Goal: Check status

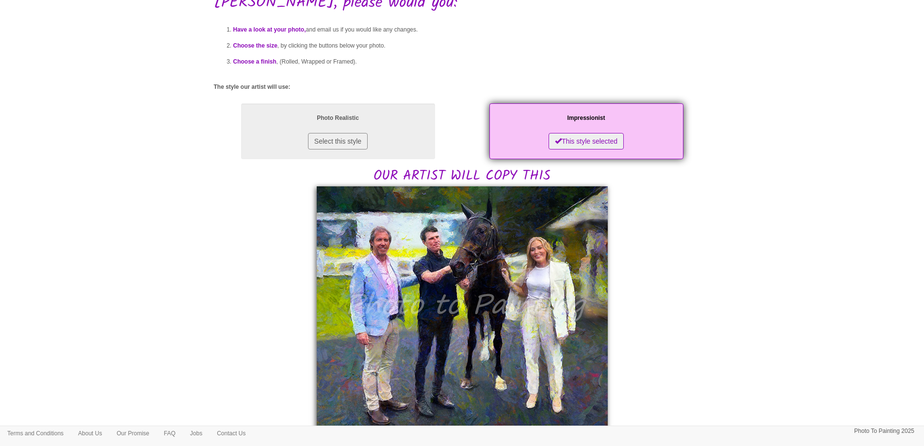
scroll to position [97, 0]
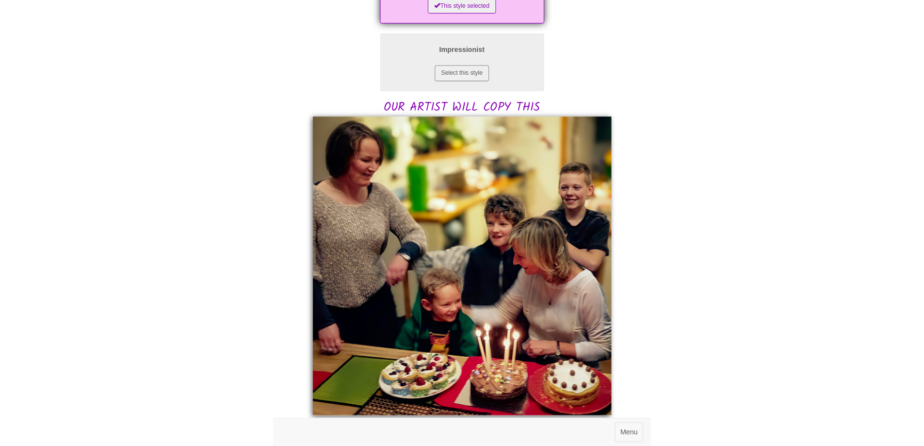
scroll to position [212, 0]
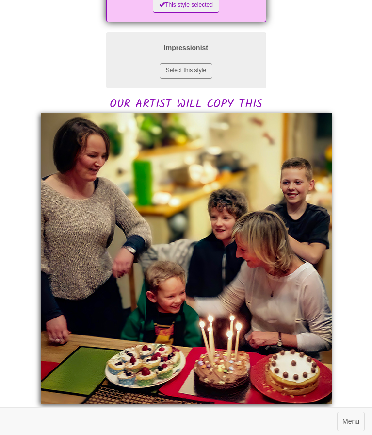
click at [166, 179] on img at bounding box center [186, 258] width 291 height 291
